Goal: Information Seeking & Learning: Learn about a topic

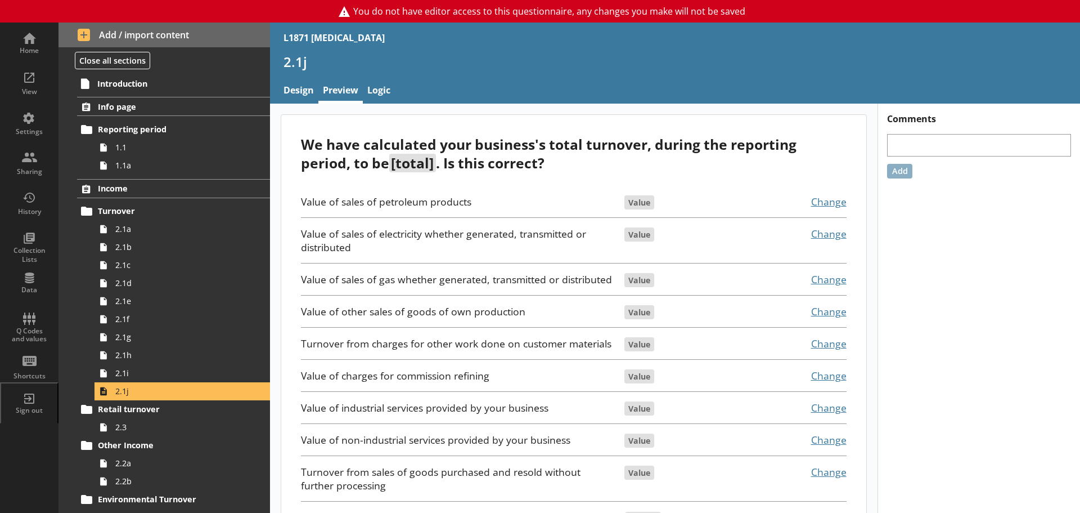
scroll to position [56, 0]
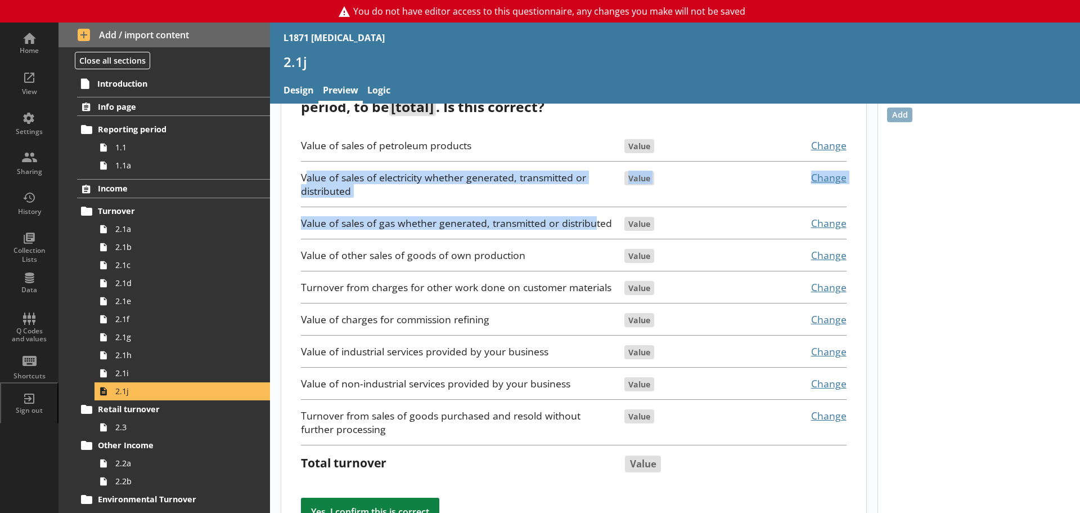
drag, startPoint x: 305, startPoint y: 178, endPoint x: 595, endPoint y: 224, distance: 293.5
click at [595, 224] on div "Value of sales of petroleum products Value Change Value of sales of electricity…" at bounding box center [573, 304] width 545 height 350
click at [596, 224] on div "Value of sales of gas whether generated, transmitted or distributed" at bounding box center [457, 223] width 313 height 14
drag, startPoint x: 611, startPoint y: 225, endPoint x: 294, endPoint y: 177, distance: 320.9
click at [294, 177] on div "We have calculated your business's total turnover, during the reporting period,…" at bounding box center [573, 311] width 585 height 505
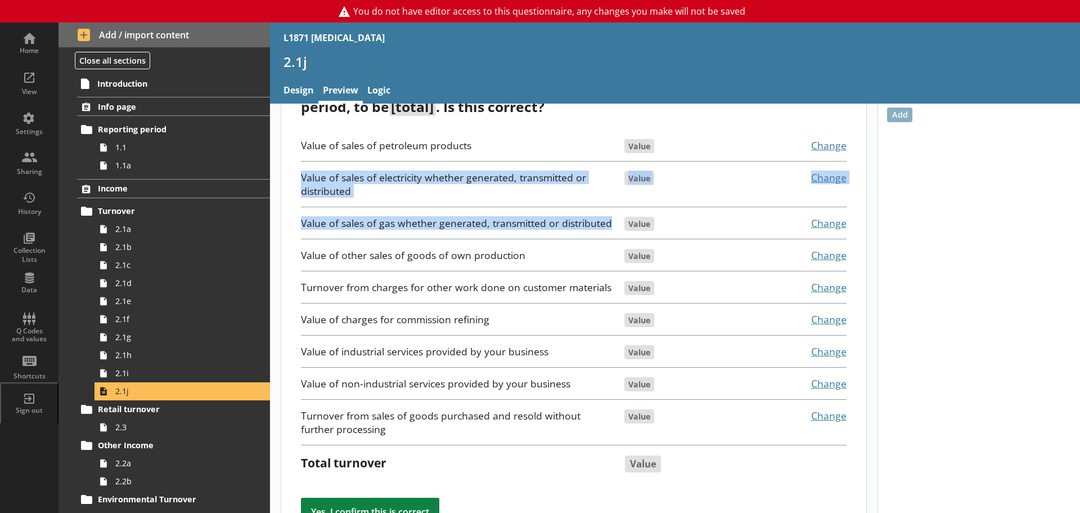
click at [312, 181] on div "Value of sales of electricity whether generated, transmitted or distributed" at bounding box center [457, 183] width 313 height 27
drag, startPoint x: 303, startPoint y: 179, endPoint x: 610, endPoint y: 218, distance: 309.7
click at [615, 214] on div "Value of sales of petroleum products Value Change Value of sales of electricity…" at bounding box center [573, 304] width 545 height 350
click at [610, 218] on div "Value of sales of gas whether generated, transmitted or distributed" at bounding box center [457, 223] width 313 height 14
drag, startPoint x: 610, startPoint y: 222, endPoint x: 304, endPoint y: 181, distance: 308.8
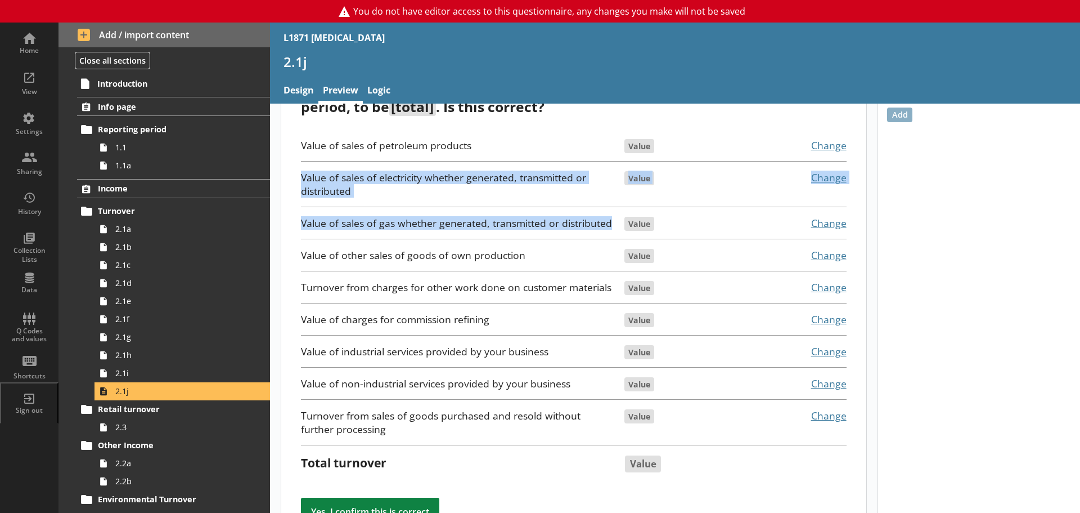
click at [304, 181] on div "Value of sales of petroleum products Value Change Value of sales of electricity…" at bounding box center [573, 304] width 545 height 350
click at [304, 181] on div "Value of sales of electricity whether generated, transmitted or distributed" at bounding box center [457, 183] width 313 height 27
